Goal: Transaction & Acquisition: Purchase product/service

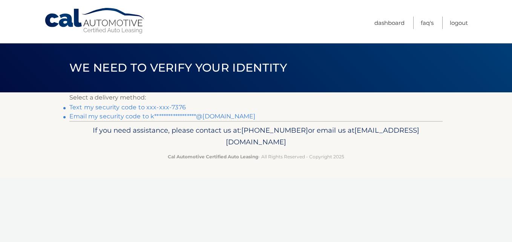
click at [112, 106] on link "Text my security code to xxx-xxx-7376" at bounding box center [127, 107] width 116 height 7
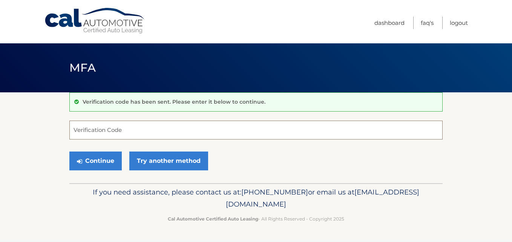
click at [92, 133] on input "Verification Code" at bounding box center [255, 130] width 373 height 19
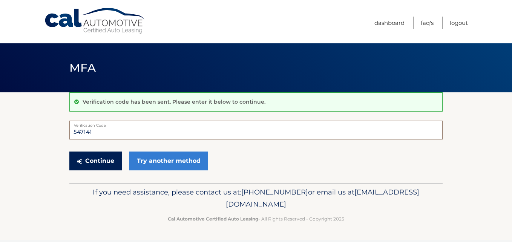
type input "547141"
click at [109, 166] on button "Continue" at bounding box center [95, 161] width 52 height 19
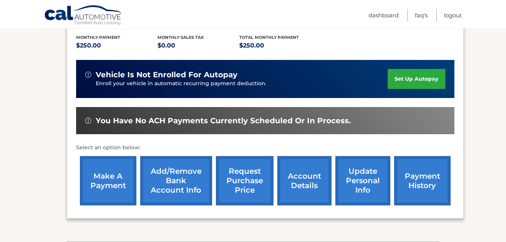
scroll to position [188, 0]
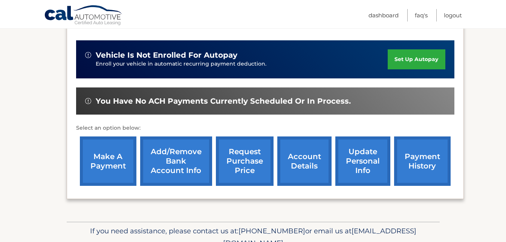
click at [113, 145] on link "make a payment" at bounding box center [108, 160] width 57 height 49
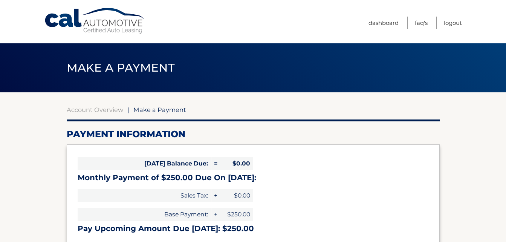
select select "MmE0ZmQwMDAtNDY2NC00YTA4LTk3MTYtNjdjM2IwYjgwNzEx"
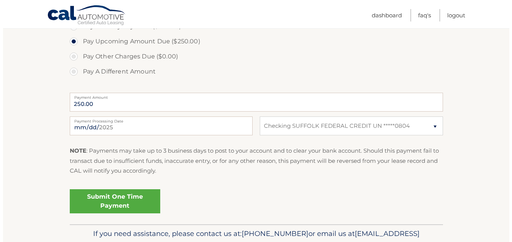
scroll to position [264, 0]
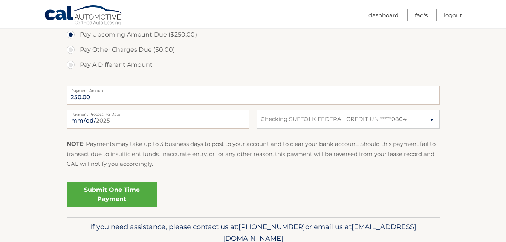
click at [126, 189] on link "Submit One Time Payment" at bounding box center [112, 194] width 90 height 24
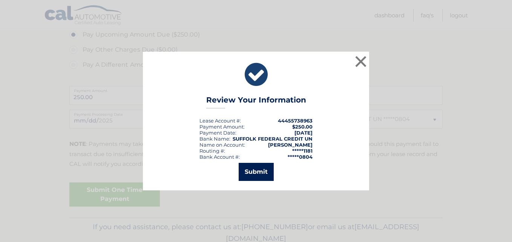
click at [246, 178] on button "Submit" at bounding box center [256, 172] width 35 height 18
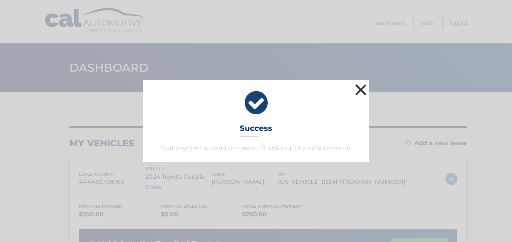
click at [360, 89] on button "×" at bounding box center [360, 89] width 15 height 15
